Goal: Task Accomplishment & Management: Manage account settings

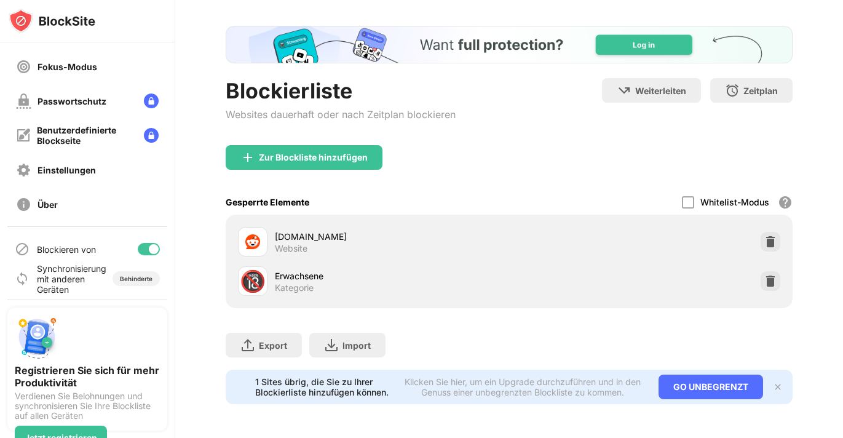
scroll to position [103, 0]
click at [149, 240] on div "Blockieren von" at bounding box center [87, 248] width 160 height 30
click at [152, 245] on div at bounding box center [154, 248] width 10 height 10
